Goal: Navigation & Orientation: Find specific page/section

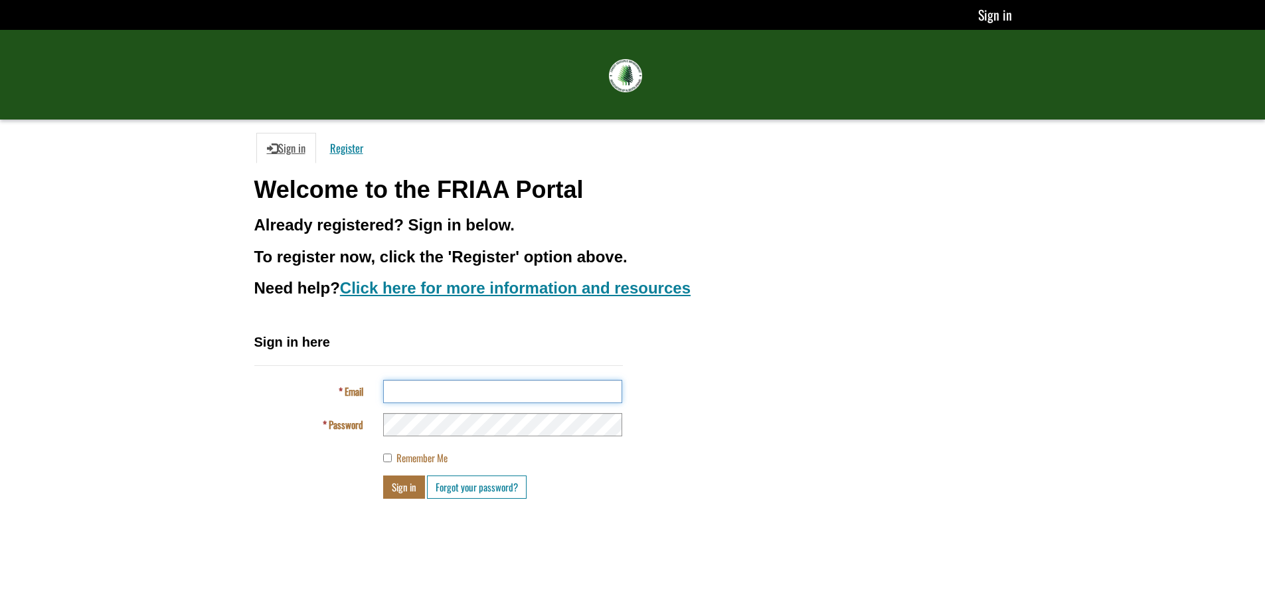
click at [414, 398] on input "Email" at bounding box center [502, 391] width 239 height 23
type input "**********"
click at [412, 495] on button "Sign in" at bounding box center [404, 486] width 42 height 23
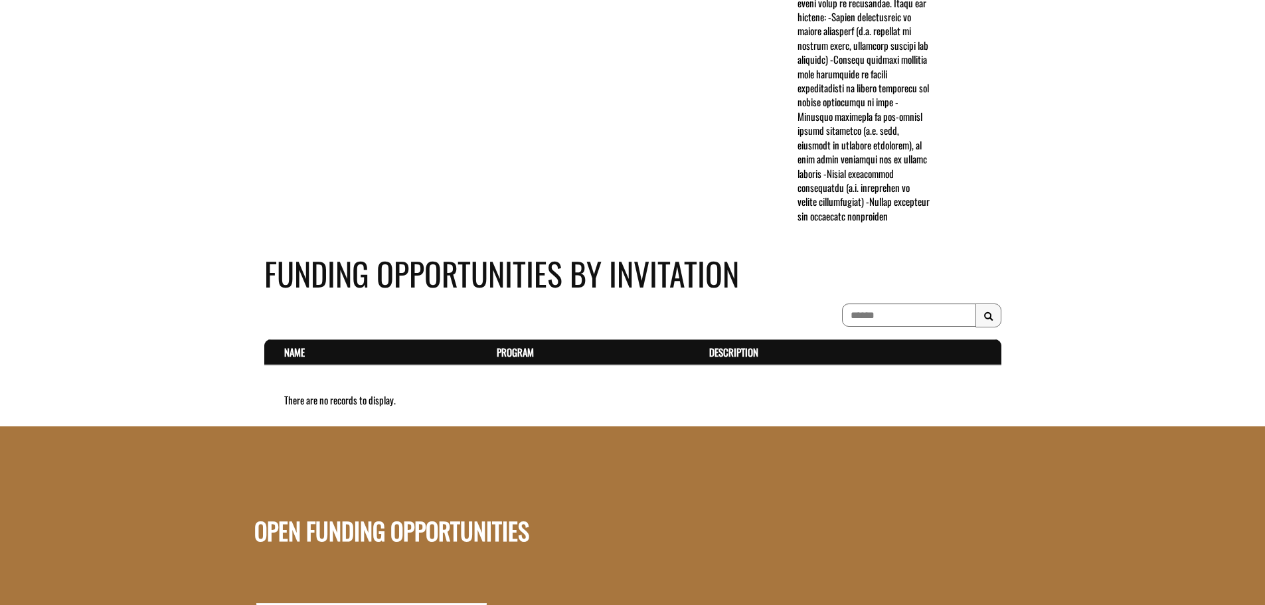
scroll to position [598, 0]
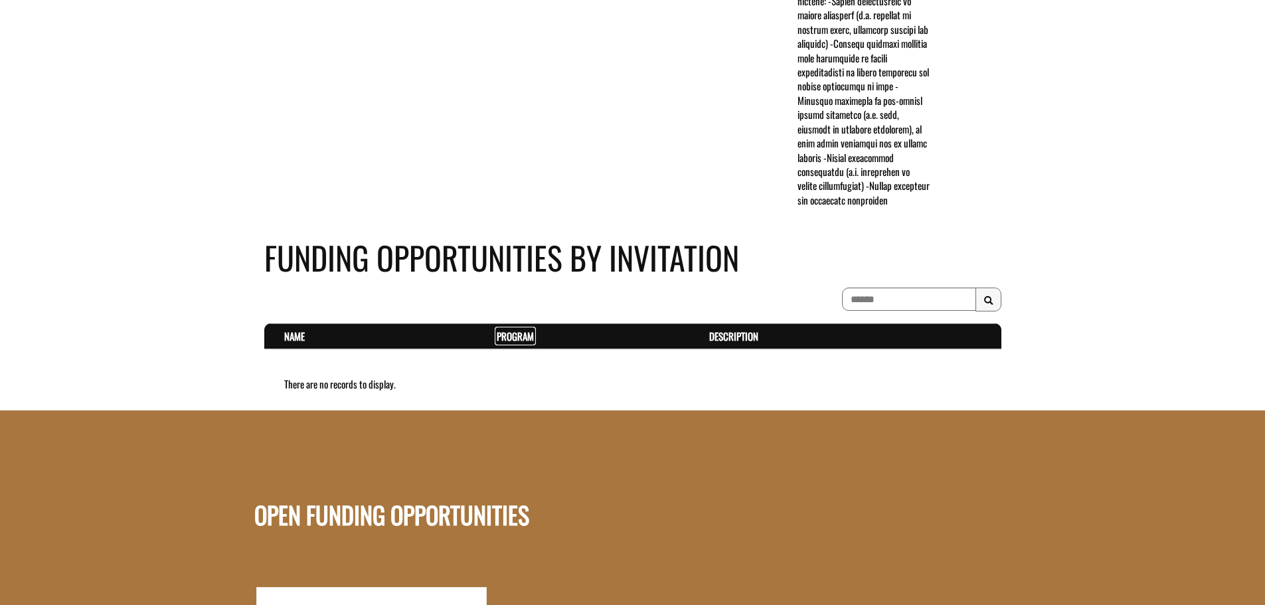
click at [525, 343] on link "Program . sort descending" at bounding box center [515, 336] width 37 height 15
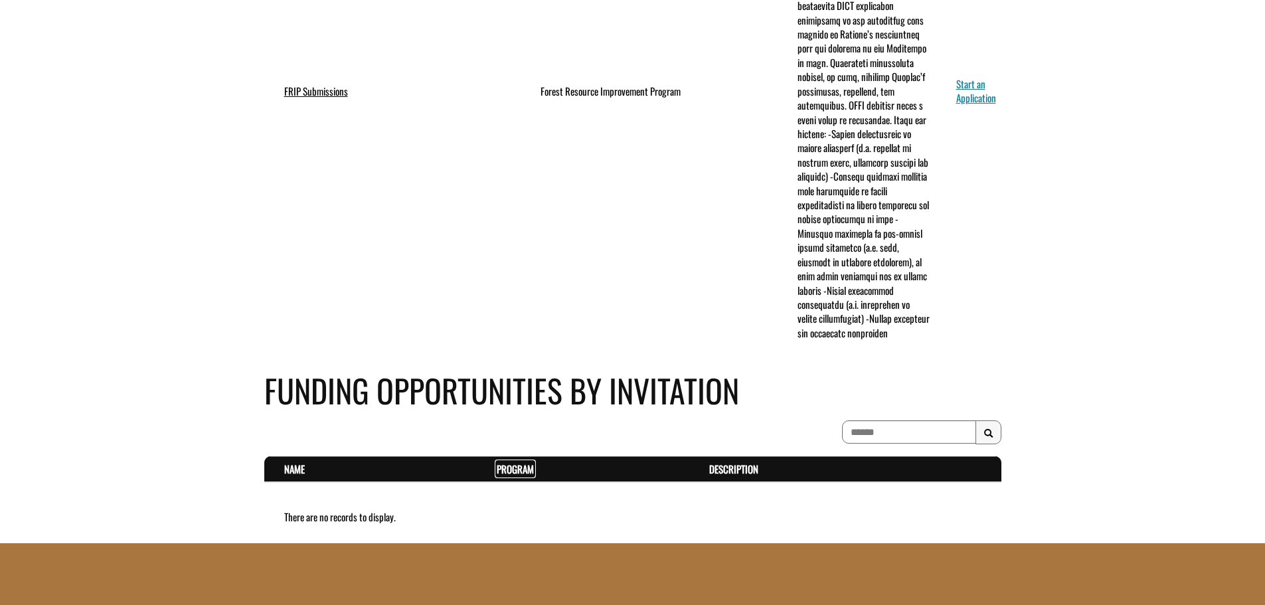
scroll to position [0, 0]
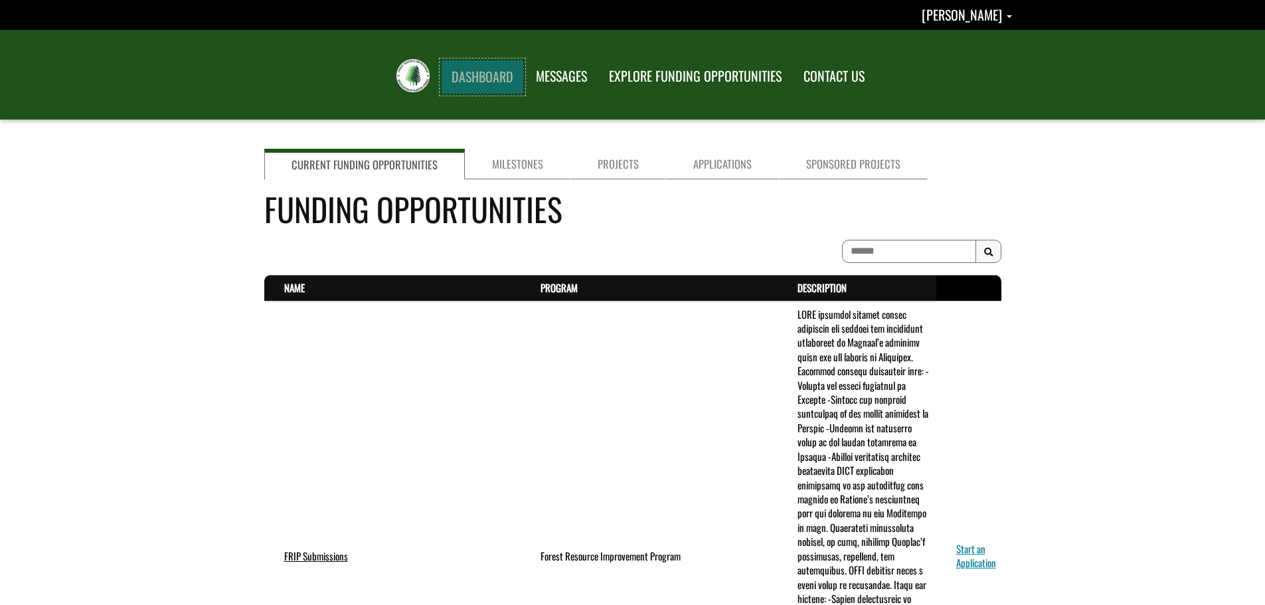
click at [479, 78] on link "DASHBOARD" at bounding box center [482, 77] width 83 height 35
click at [560, 80] on link "MESSAGES" at bounding box center [561, 77] width 72 height 35
